Goal: Transaction & Acquisition: Purchase product/service

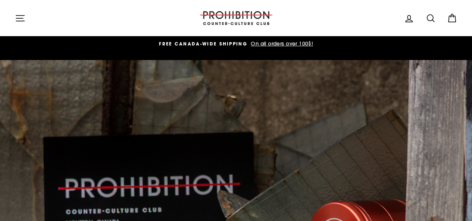
click at [432, 18] on icon at bounding box center [430, 18] width 7 height 7
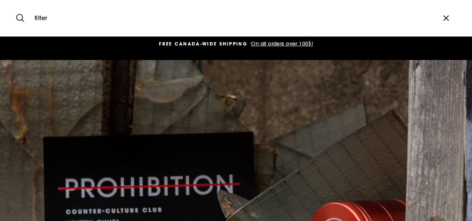
type input "filter"
click at [15, 6] on button "Search" at bounding box center [23, 18] width 16 height 25
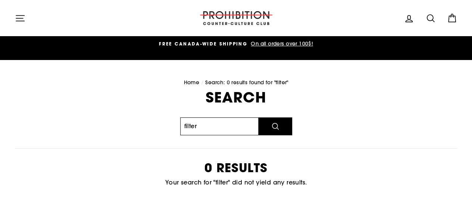
click at [233, 121] on input "filter" at bounding box center [219, 126] width 78 height 18
type input "carbon"
click at [258, 117] on button "Search" at bounding box center [275, 126] width 34 height 18
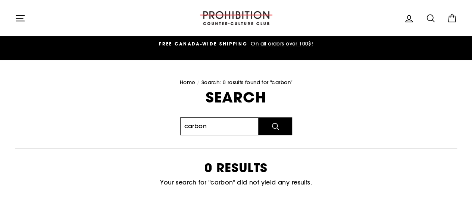
click at [240, 119] on input "carbon" at bounding box center [219, 126] width 78 height 18
click at [240, 119] on input "c" at bounding box center [219, 126] width 78 height 18
click at [258, 117] on button "Search" at bounding box center [275, 126] width 34 height 18
type input "ceramic"
